Goal: Task Accomplishment & Management: Use online tool/utility

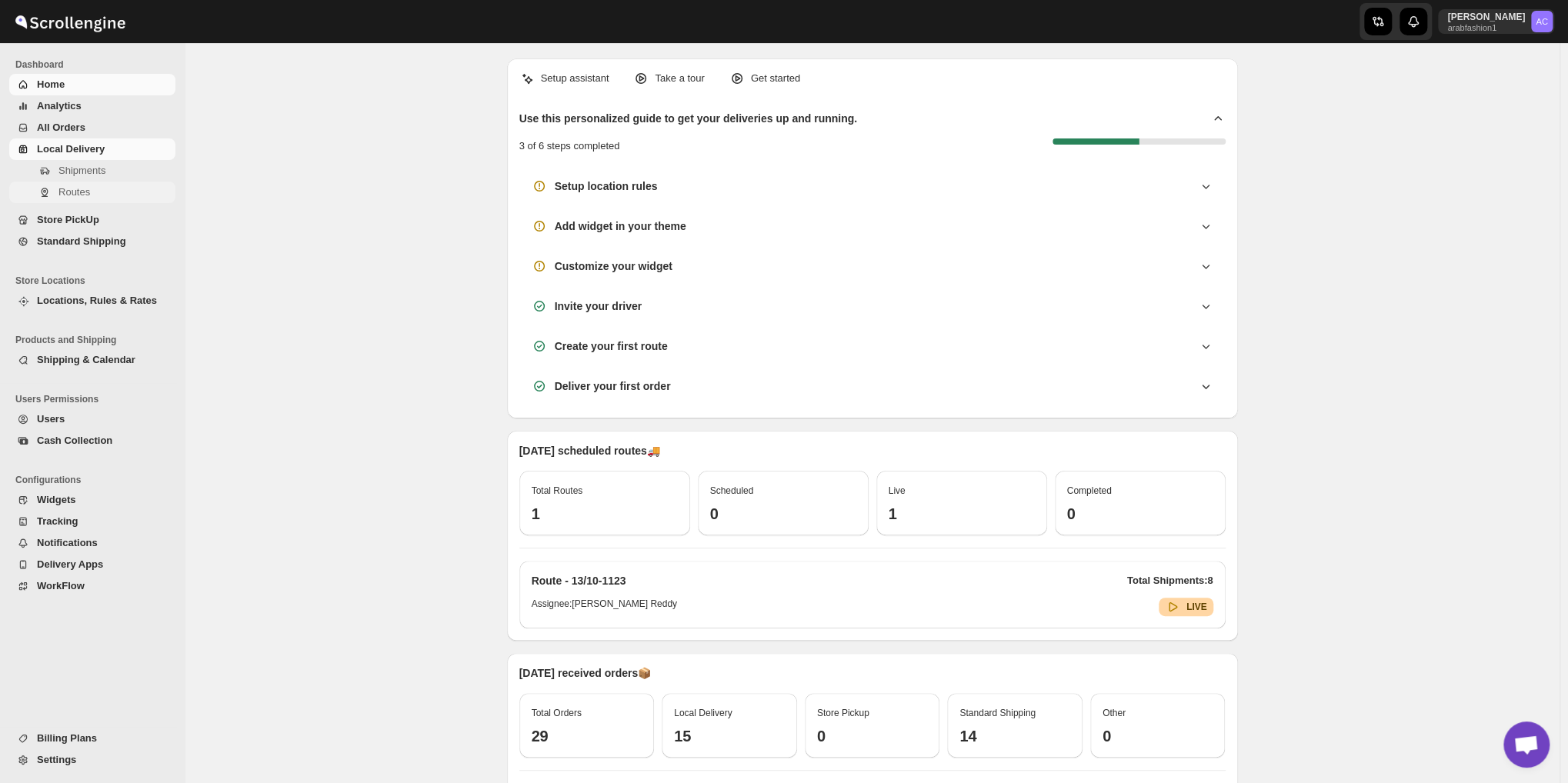
click at [59, 193] on span "Routes" at bounding box center [75, 192] width 32 height 12
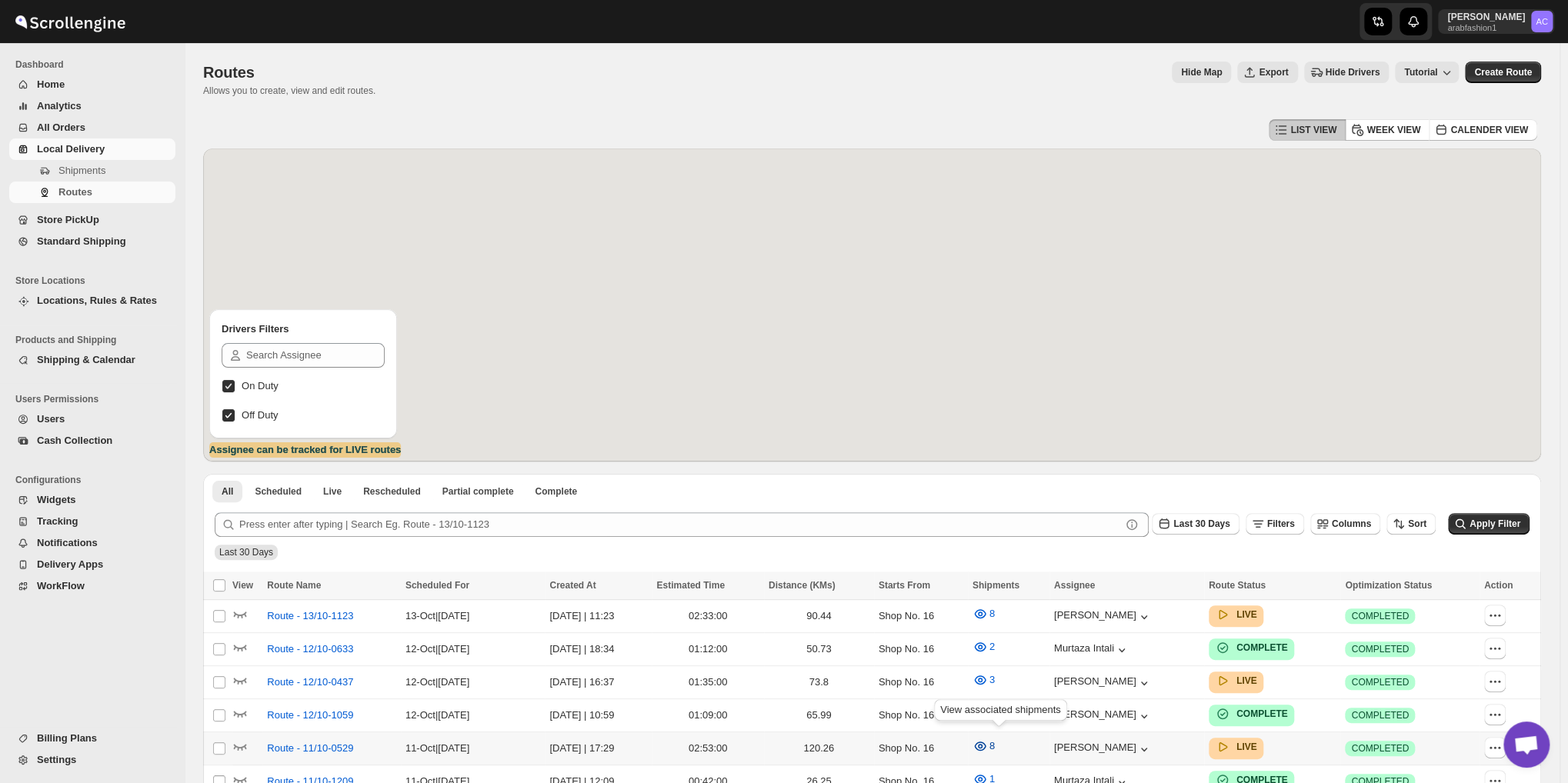
scroll to position [254, 0]
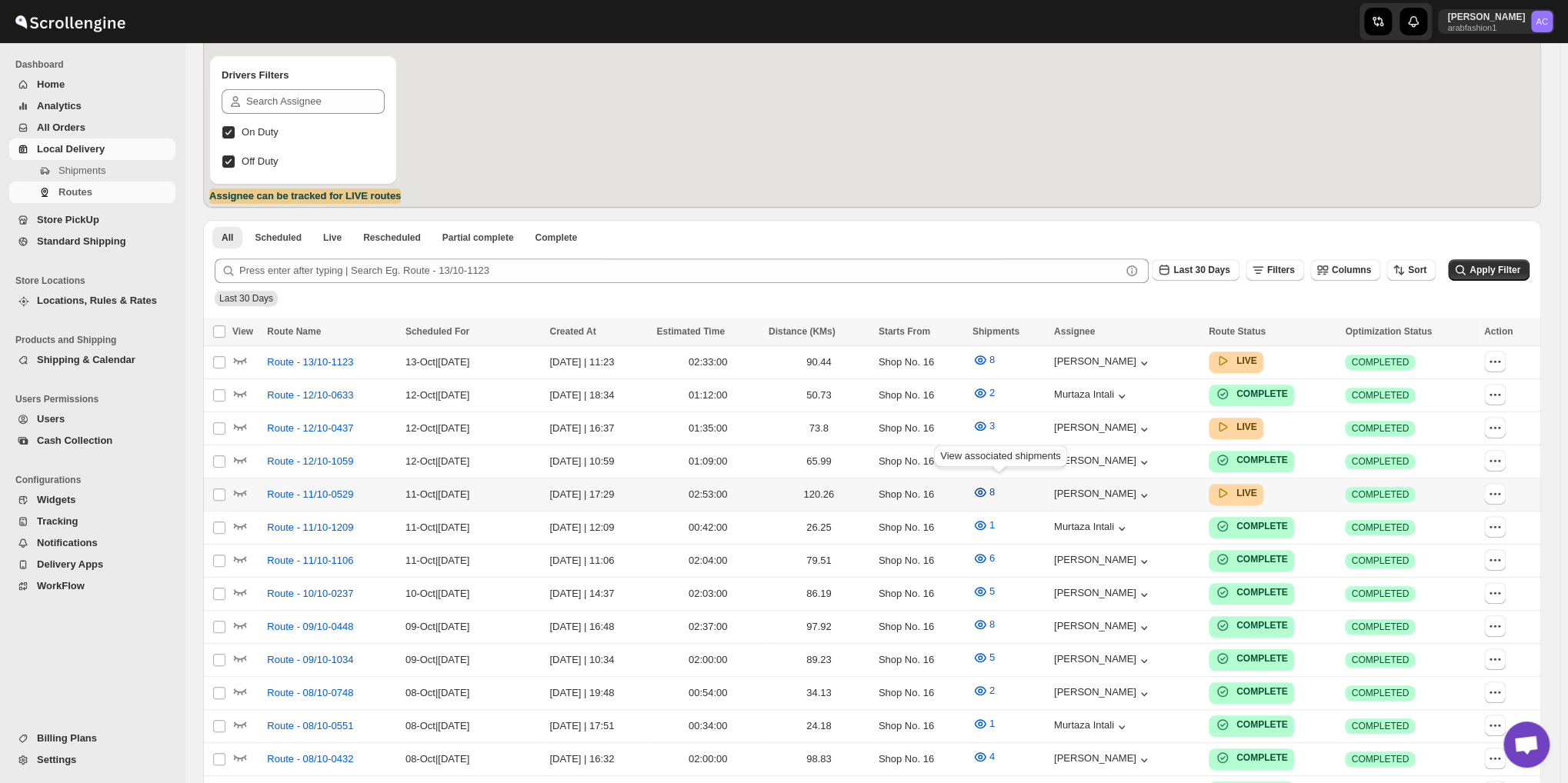
click at [988, 487] on icon "button" at bounding box center [980, 492] width 15 height 15
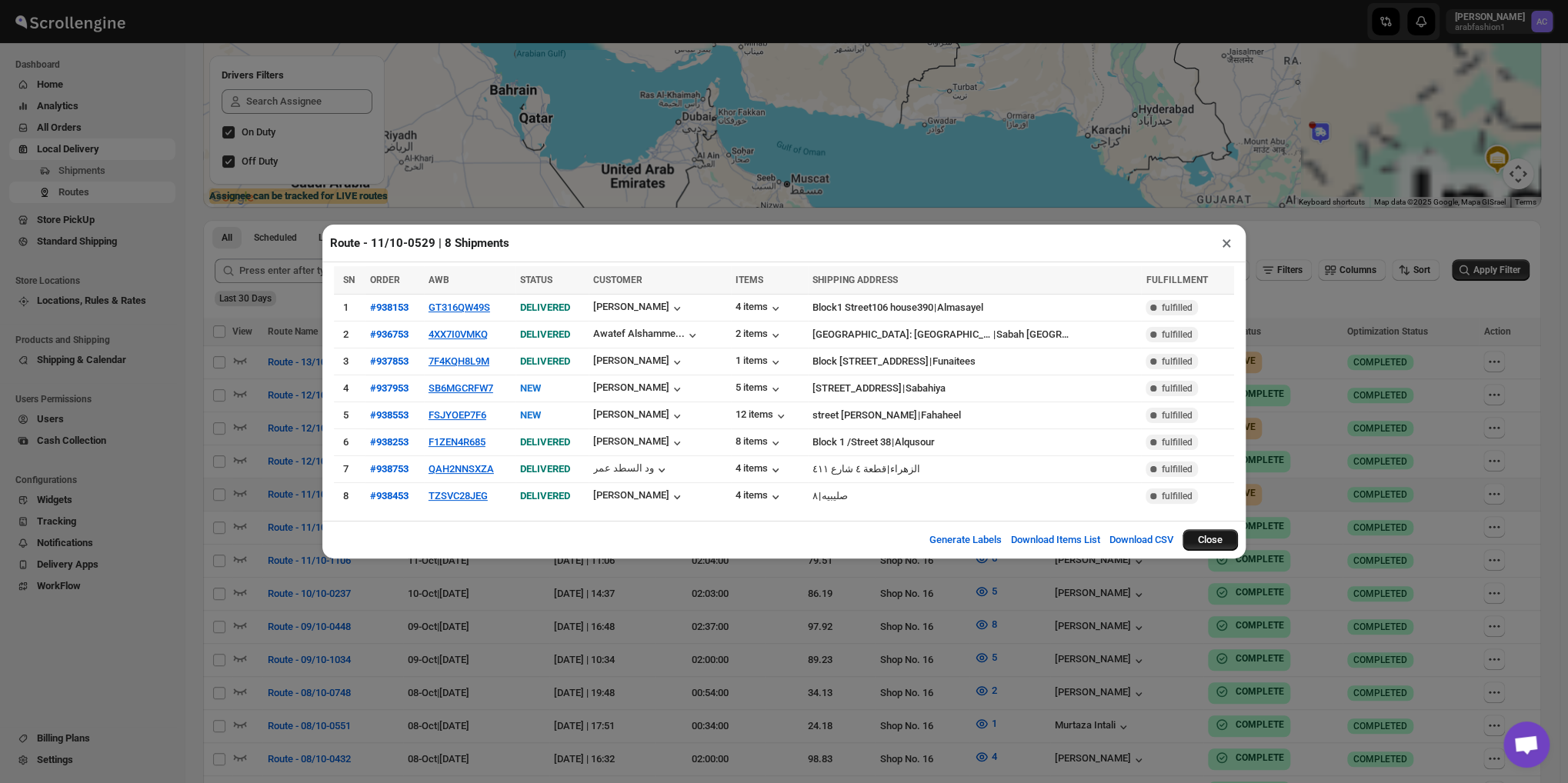
click at [1209, 539] on button "Close" at bounding box center [1210, 541] width 56 height 22
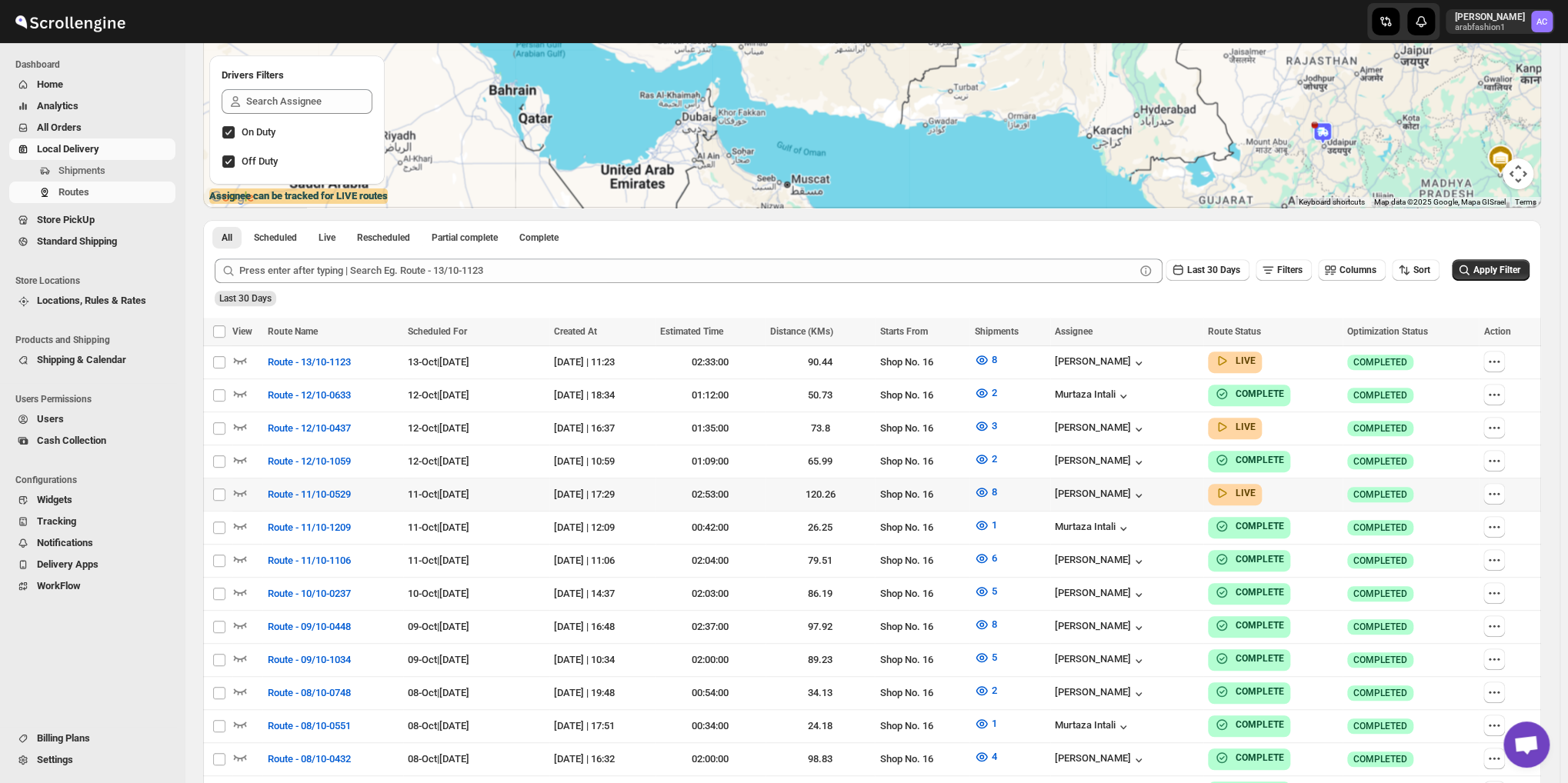
click at [1203, 545] on td "[PERSON_NAME]" at bounding box center [1127, 560] width 153 height 33
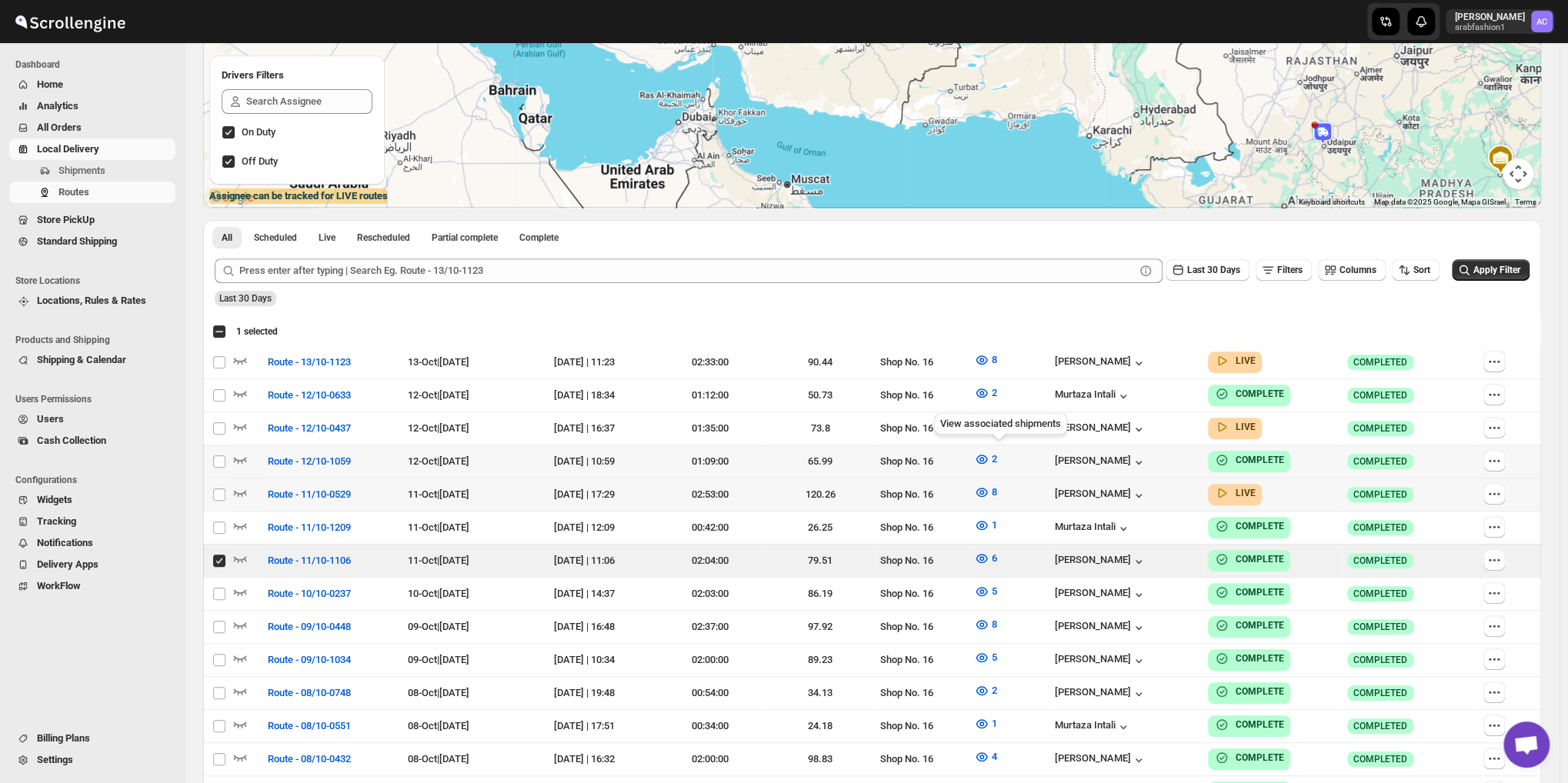
checkbox input "true"
click at [1006, 361] on button "8" at bounding box center [985, 360] width 41 height 25
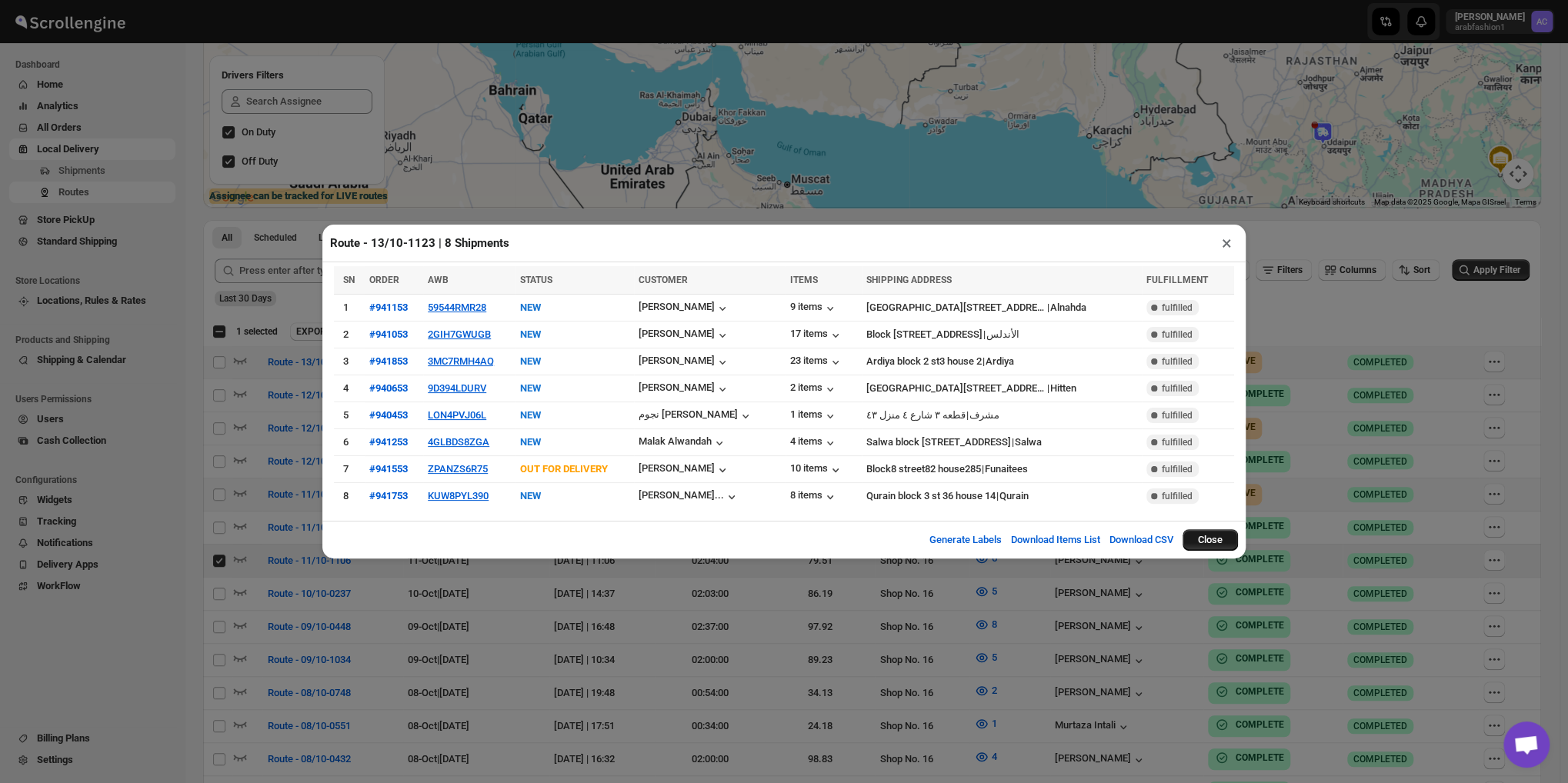
click at [1216, 538] on button "Close" at bounding box center [1210, 541] width 56 height 22
click at [1203, 538] on td "Murtaza Intali" at bounding box center [1127, 528] width 153 height 33
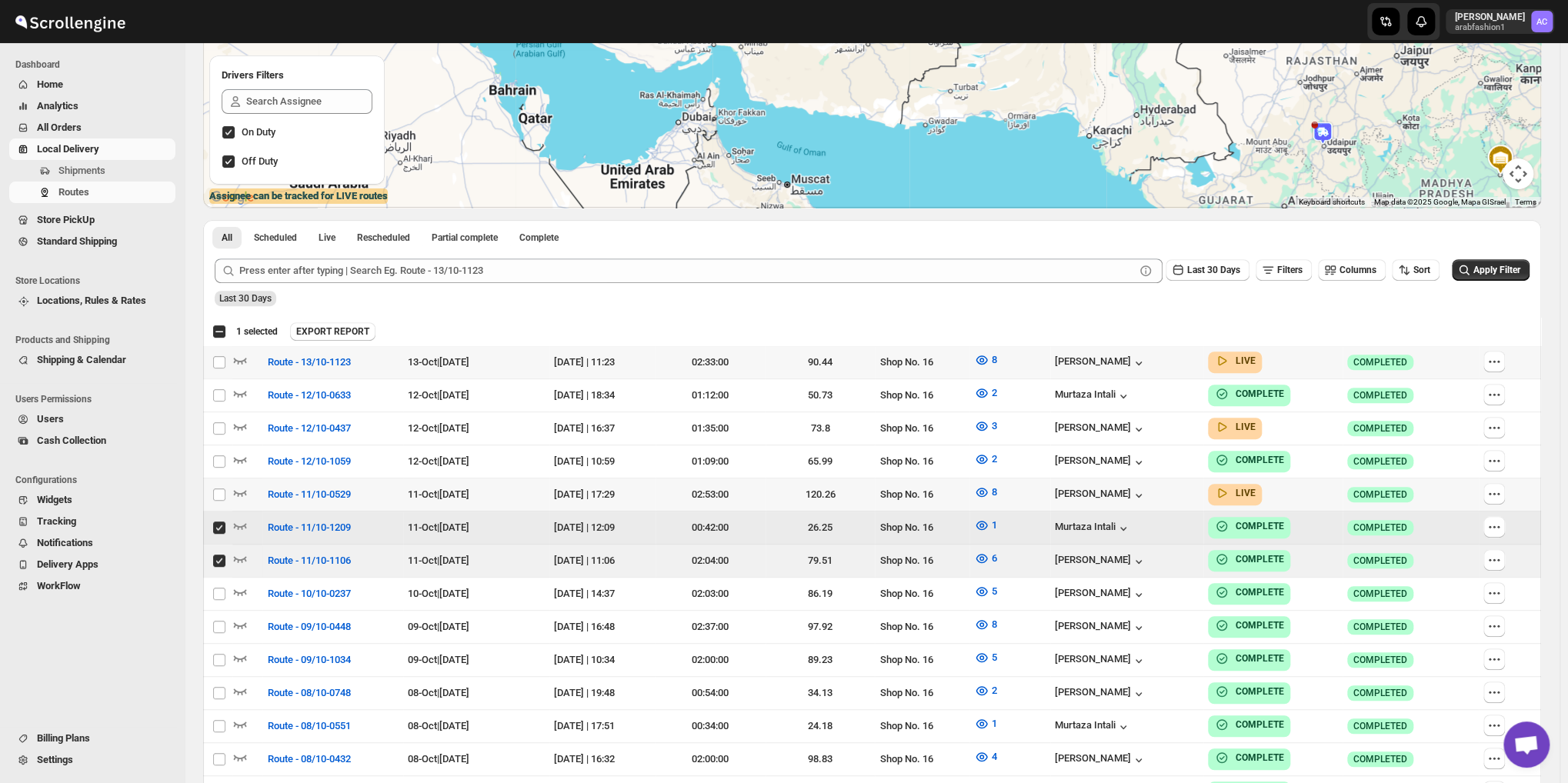
checkbox input "true"
click at [997, 429] on span "3" at bounding box center [994, 426] width 5 height 12
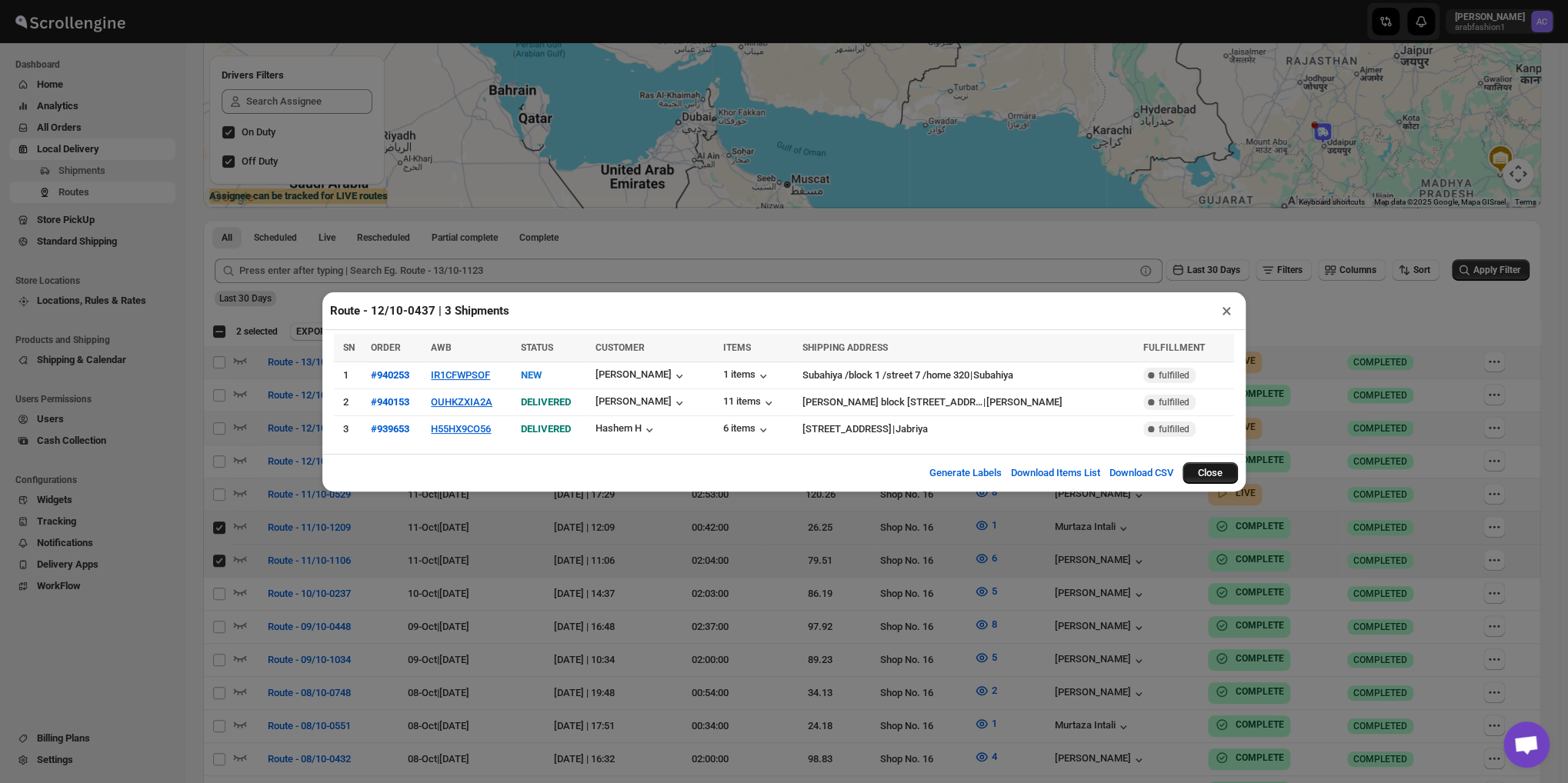
click at [1209, 473] on button "Close" at bounding box center [1210, 473] width 56 height 22
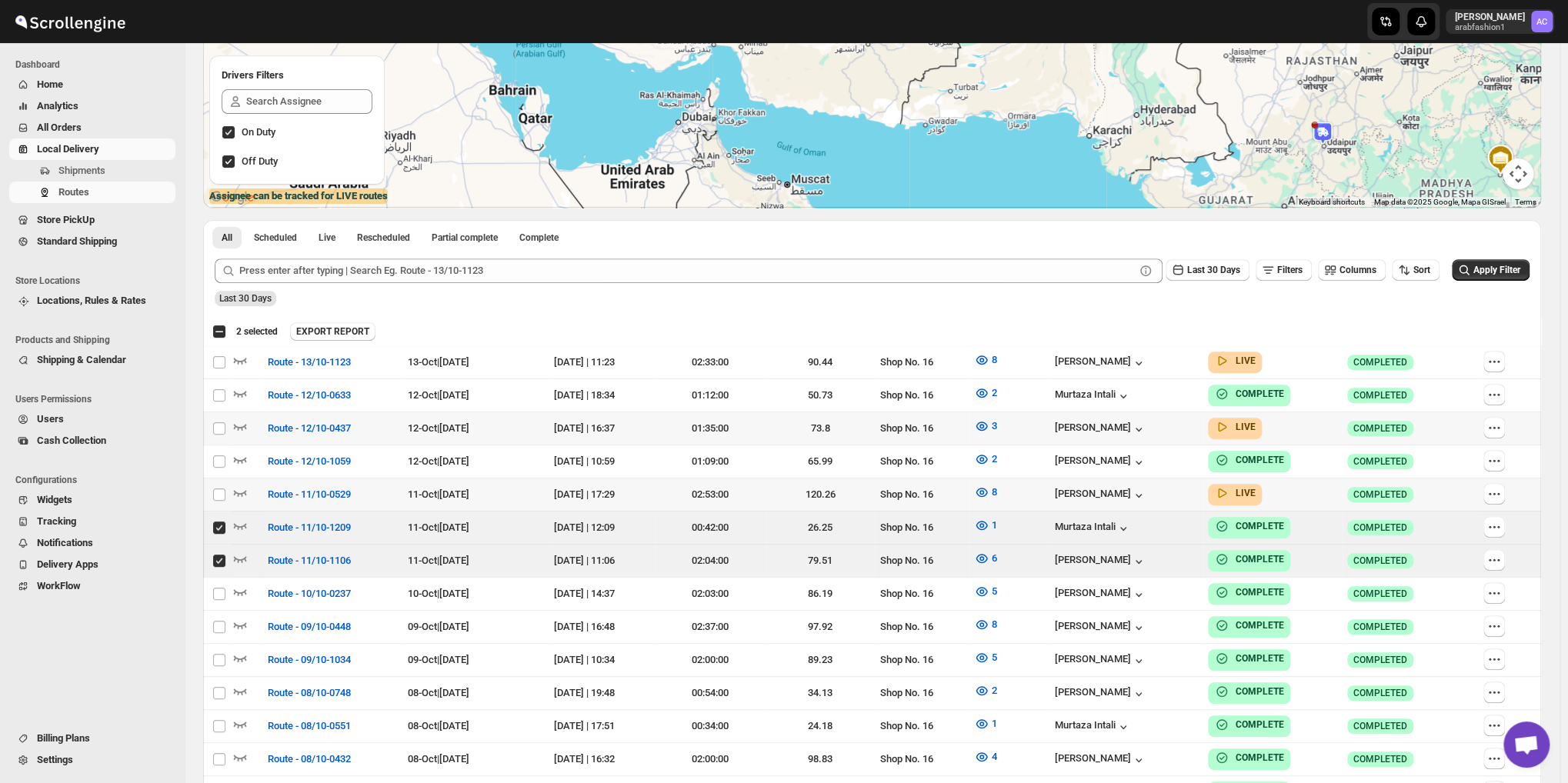
click at [65, 132] on span "All Orders" at bounding box center [59, 127] width 45 height 12
